Goal: Task Accomplishment & Management: Complete application form

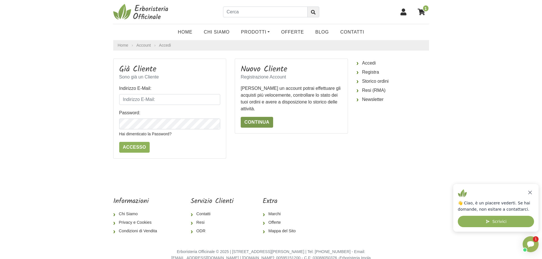
click at [260, 125] on link "Continua" at bounding box center [257, 122] width 32 height 11
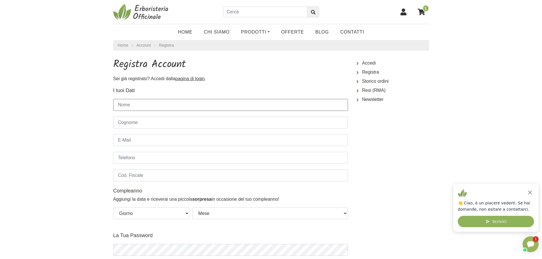
click at [155, 102] on input "Nome" at bounding box center [230, 105] width 235 height 12
type input "Asja"
type input "[PERSON_NAME]"
type input "3479207834"
click at [158, 138] on input "E-Mail" at bounding box center [230, 140] width 235 height 12
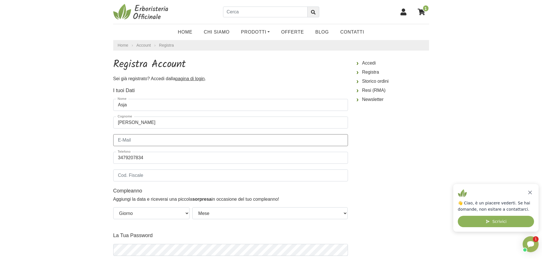
type input "[EMAIL_ADDRESS][DOMAIN_NAME]"
click at [177, 171] on input "Cod. Fiscale" at bounding box center [230, 176] width 235 height 12
type input "PLNSJA91L49I156W"
click at [180, 212] on select "Giorno 01 02 03 04 05 06 07 08 09 10 11 12 13 14 15 16 17 18 19 20 21 22 23 24 …" at bounding box center [151, 214] width 76 height 12
select select "09"
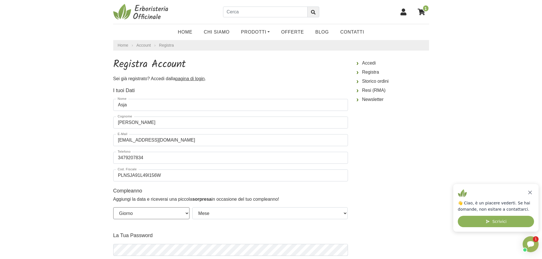
click at [113, 208] on select "Giorno 01 02 03 04 05 06 07 08 09 10 11 12 13 14 15 16 17 18 19 20 21 22 23 24 …" at bounding box center [151, 214] width 76 height 12
click at [238, 212] on select "Mese Gennaio [PERSON_NAME] Giugno Luglio Agosto Settembre Ottobre Novembre Dice…" at bounding box center [270, 214] width 156 height 12
select select "07"
click at [192, 208] on select "Mese Gennaio [PERSON_NAME] Giugno Luglio Agosto Settembre Ottobre Novembre Dice…" at bounding box center [270, 214] width 156 height 12
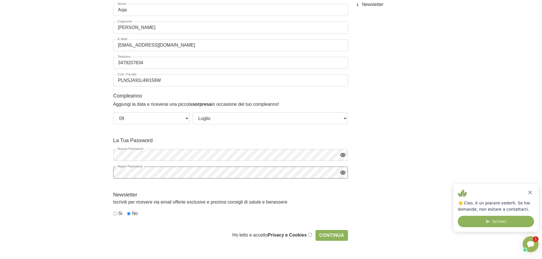
scroll to position [114, 0]
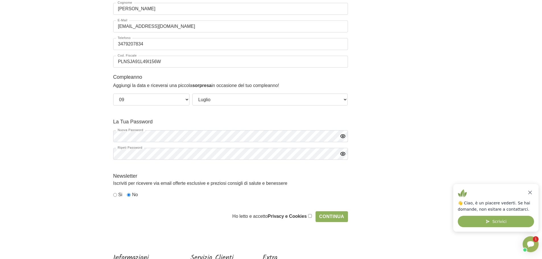
click at [115, 194] on input "radio" at bounding box center [115, 195] width 4 height 4
radio input "true"
click at [312, 217] on input "checkbox" at bounding box center [310, 216] width 4 height 4
checkbox input "true"
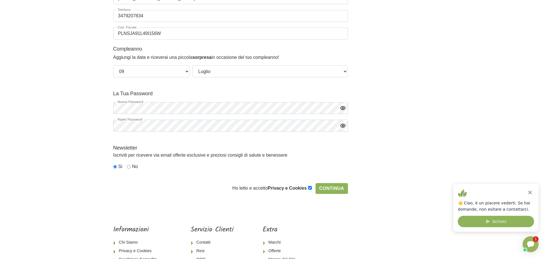
scroll to position [142, 0]
click at [344, 187] on input "Continua" at bounding box center [332, 188] width 32 height 11
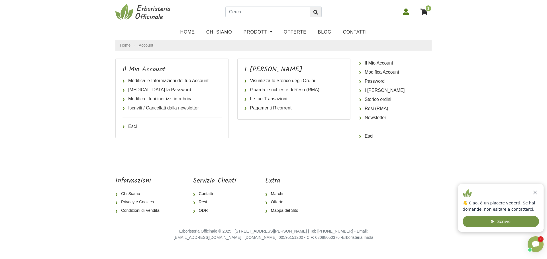
click at [499, 223] on button "Scrivici" at bounding box center [500, 221] width 76 height 11
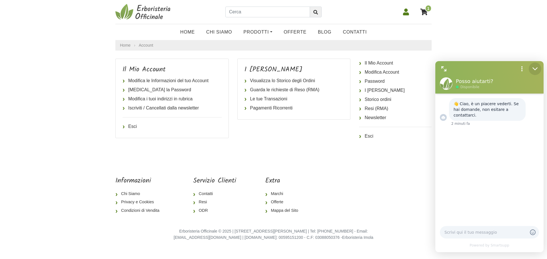
click at [534, 69] on icon "Minimize" at bounding box center [534, 69] width 4 height 2
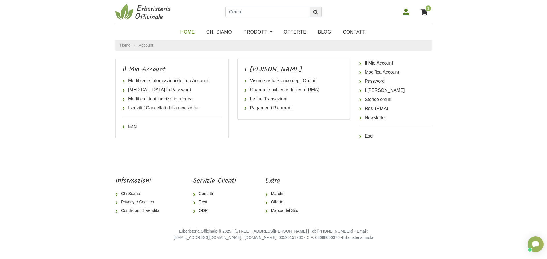
click at [194, 32] on link "Home" at bounding box center [188, 31] width 26 height 11
